Goal: Information Seeking & Learning: Learn about a topic

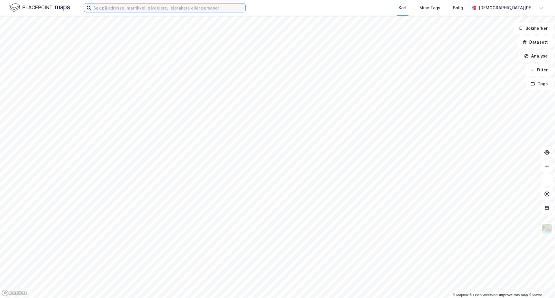
click at [200, 7] on input at bounding box center [168, 7] width 154 height 9
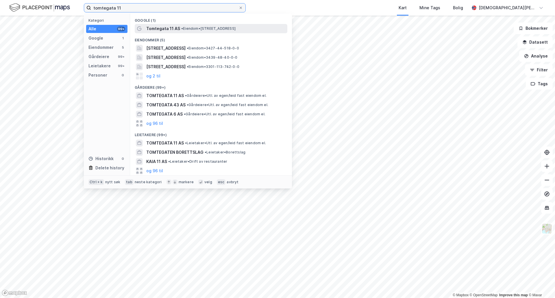
type input "tomtegata 11"
click at [169, 28] on span "Tomtegata 11 AS" at bounding box center [163, 28] width 34 height 7
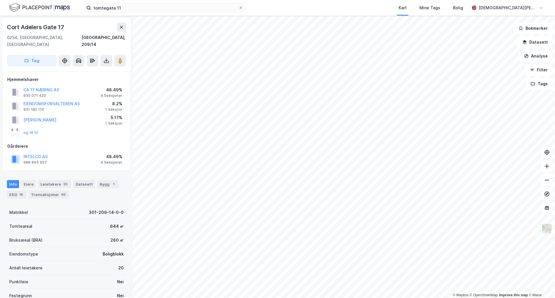
click at [144, 14] on div "tomtegata 11 Kart Mine Tags Bolig [PERSON_NAME]" at bounding box center [277, 8] width 555 height 16
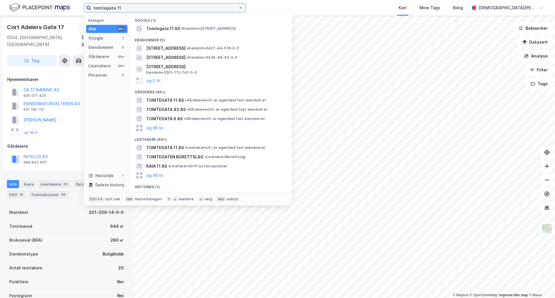
click at [143, 11] on input "tomtegata 11" at bounding box center [164, 7] width 147 height 9
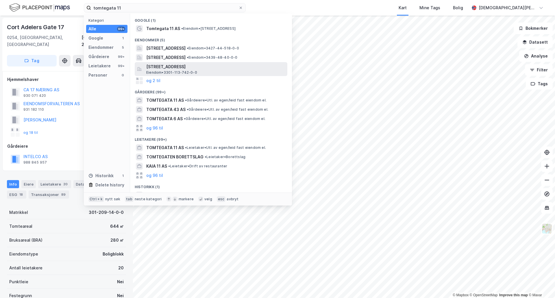
click at [156, 67] on span "[STREET_ADDRESS]" at bounding box center [215, 66] width 139 height 7
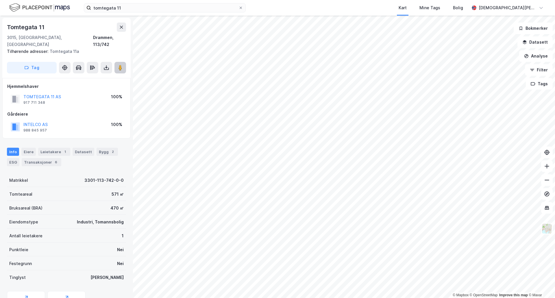
click at [120, 65] on image at bounding box center [120, 68] width 3 height 6
